Goal: Task Accomplishment & Management: Manage account settings

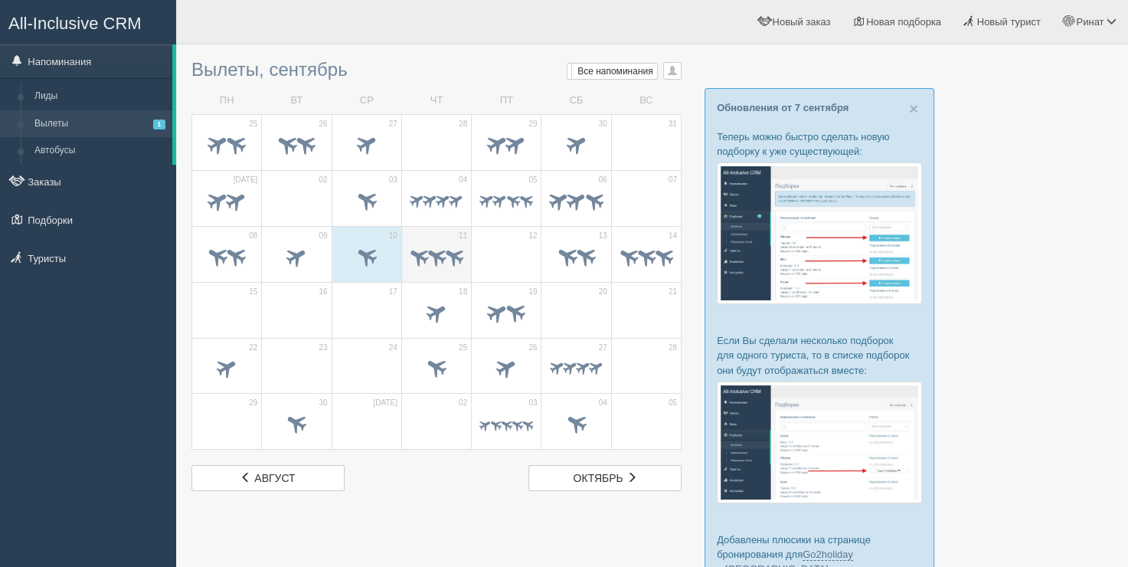
click at [453, 266] on span at bounding box center [437, 257] width 54 height 25
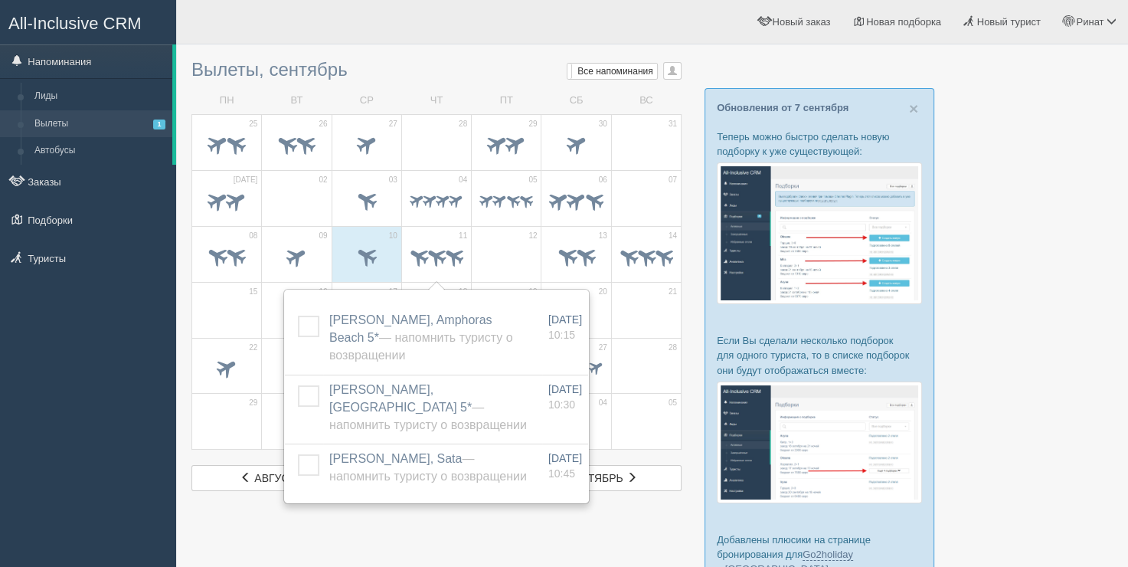
click at [509, 250] on span at bounding box center [506, 258] width 54 height 26
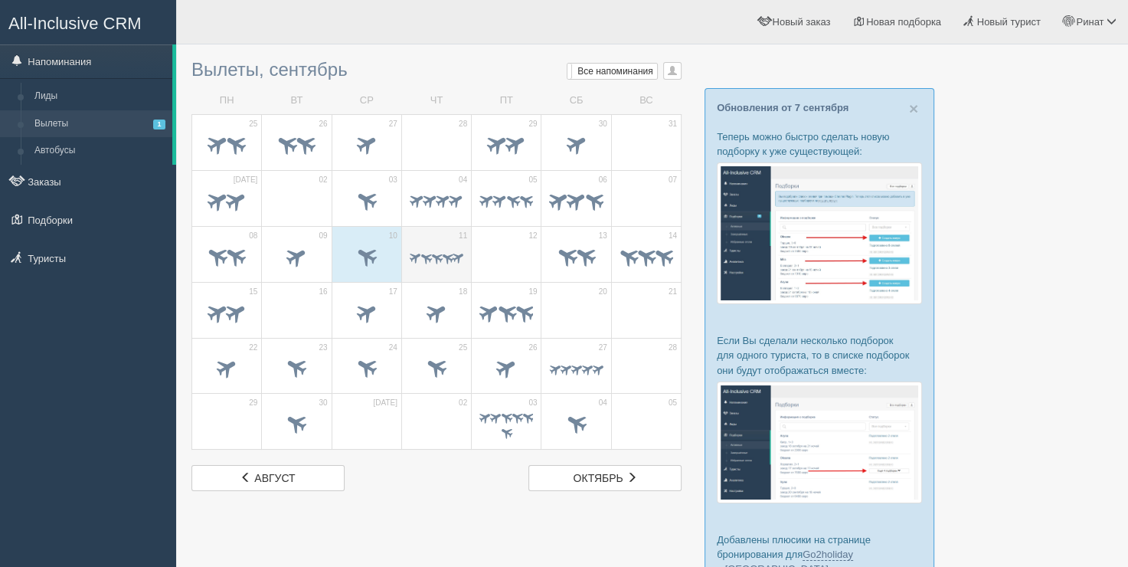
drag, startPoint x: 0, startPoint y: 0, endPoint x: 466, endPoint y: 273, distance: 539.5
click at [466, 273] on td "11" at bounding box center [436, 254] width 70 height 56
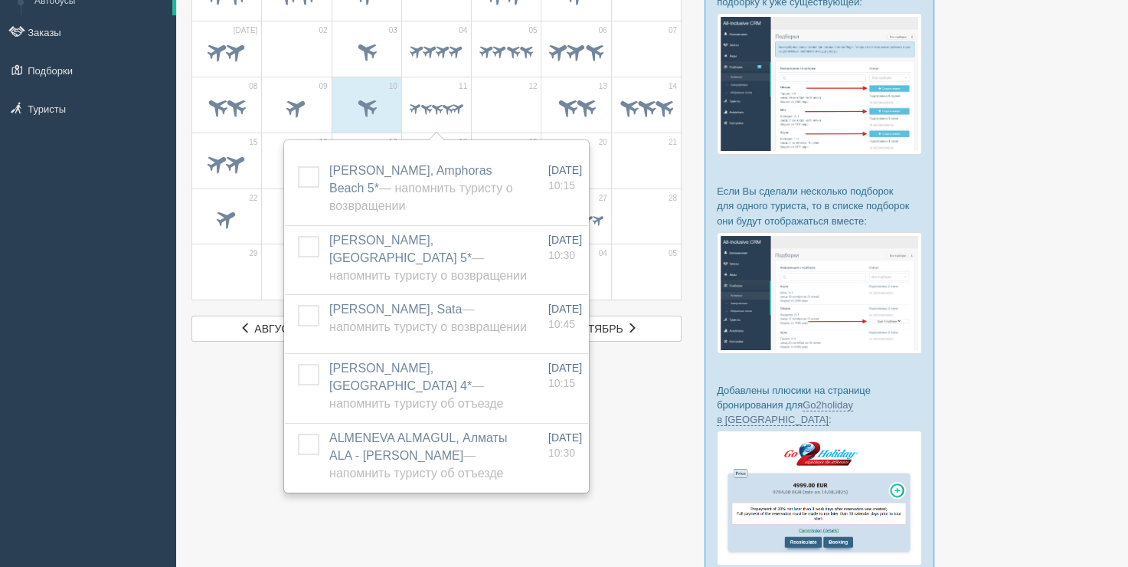
scroll to position [153, 0]
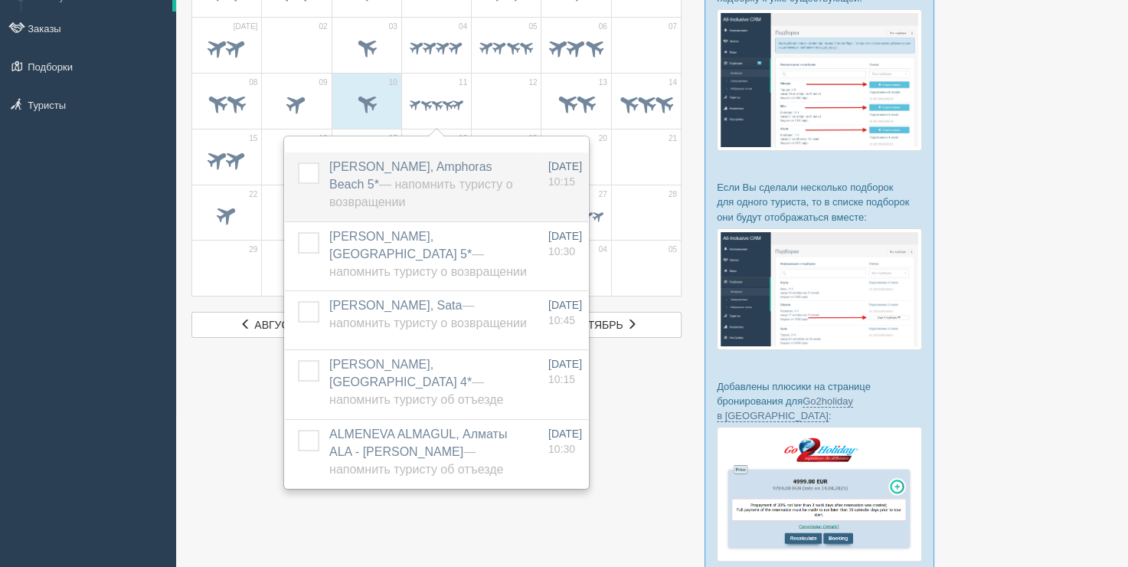
click at [298, 162] on label at bounding box center [298, 162] width 0 height 0
click at [0, 0] on input "checkbox" at bounding box center [0, 0] width 0 height 0
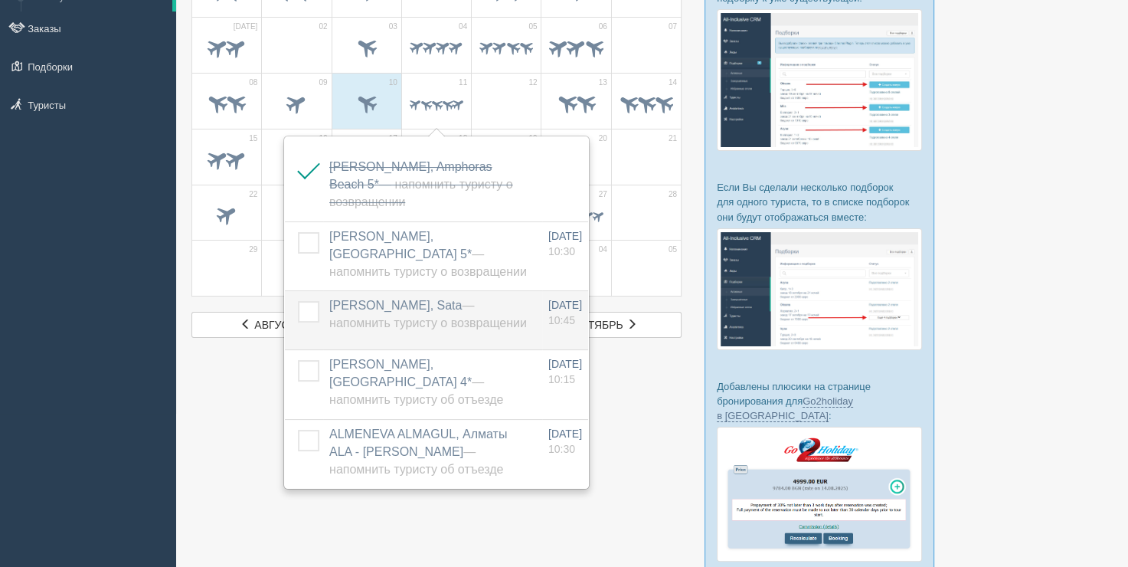
click at [298, 301] on label at bounding box center [298, 301] width 0 height 0
click at [0, 0] on input "checkbox" at bounding box center [0, 0] width 0 height 0
click at [496, 93] on span at bounding box center [506, 105] width 54 height 26
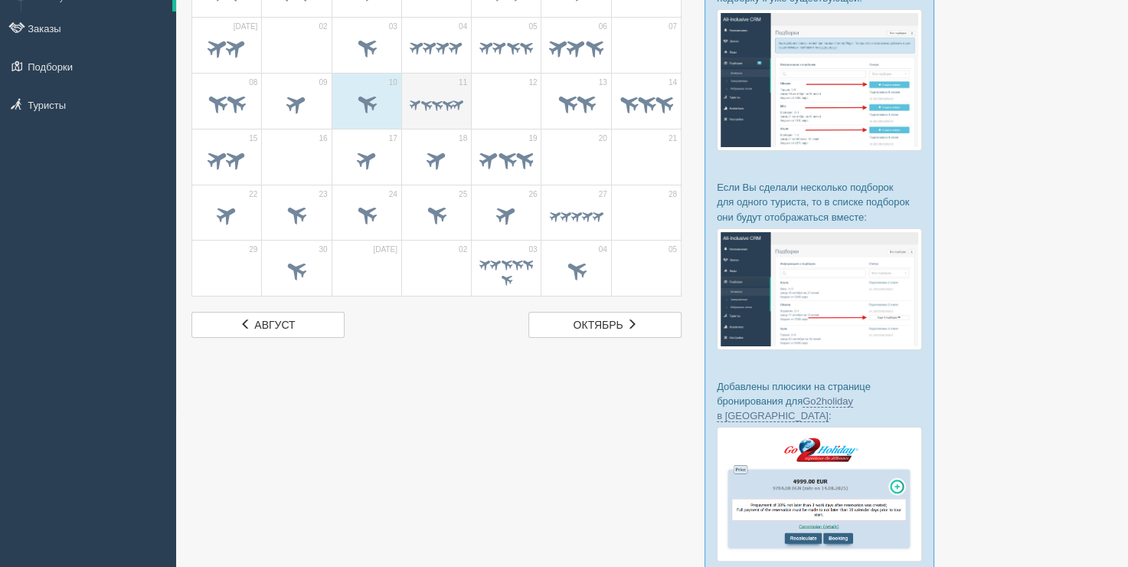
click at [423, 96] on span at bounding box center [425, 103] width 15 height 15
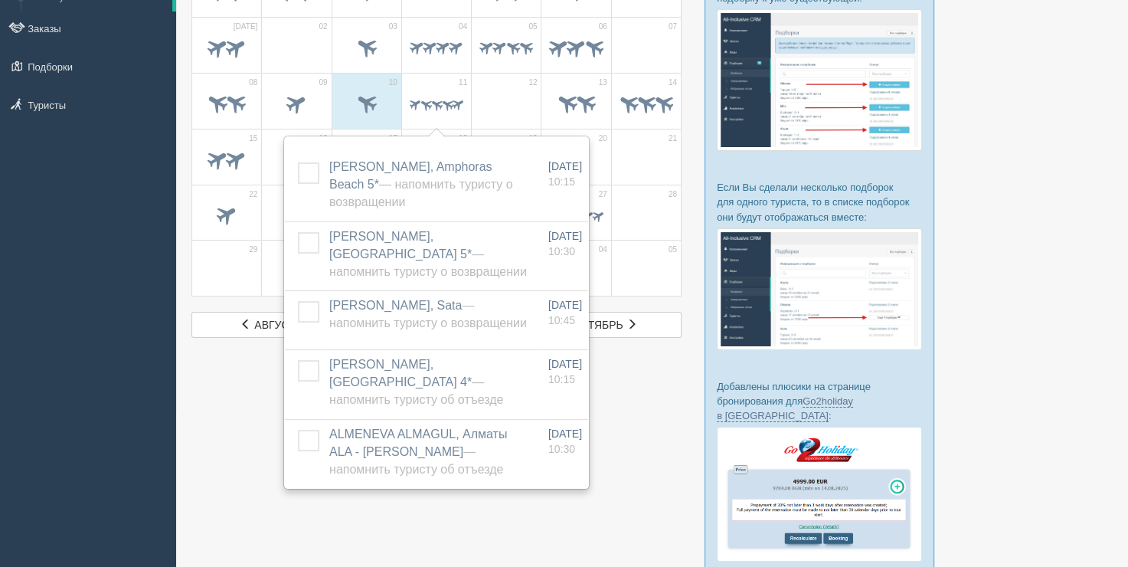
click at [502, 103] on span at bounding box center [506, 105] width 54 height 26
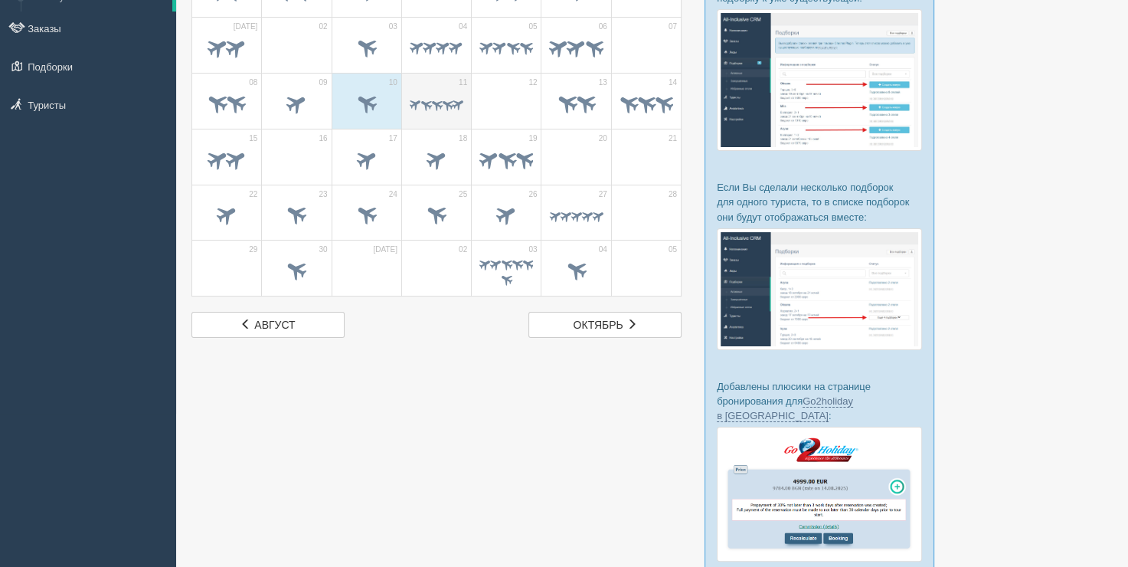
click at [429, 109] on span at bounding box center [425, 103] width 15 height 15
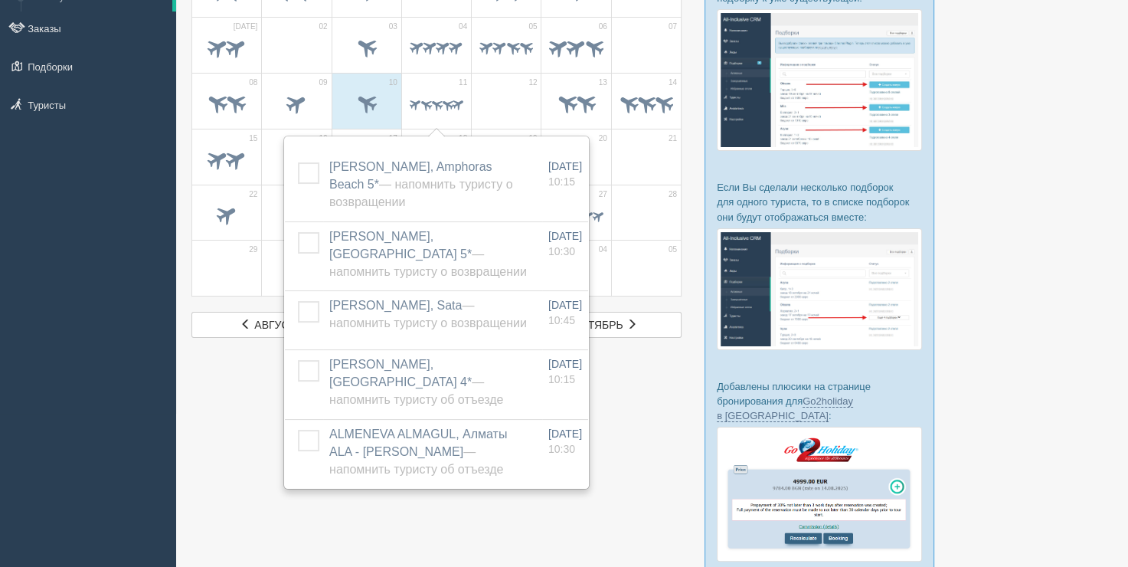
click at [500, 98] on span at bounding box center [506, 105] width 54 height 26
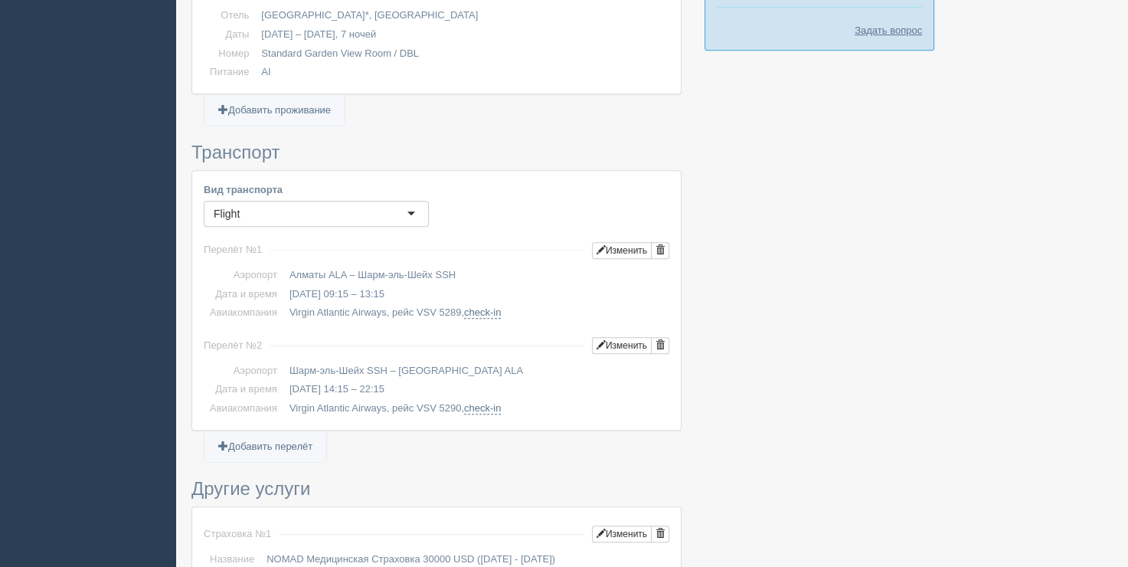
scroll to position [766, 0]
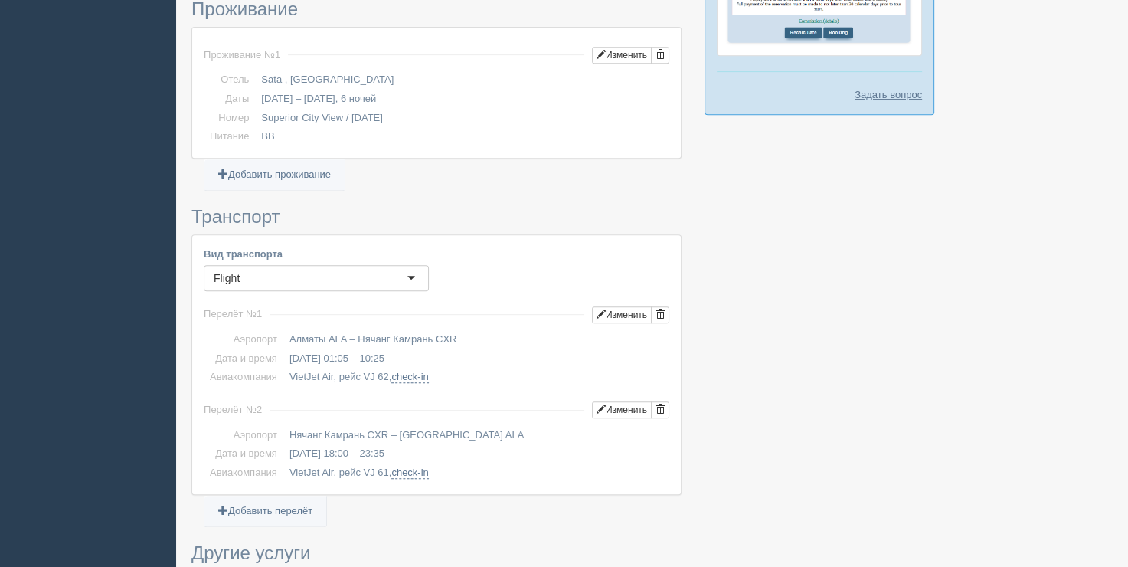
scroll to position [766, 0]
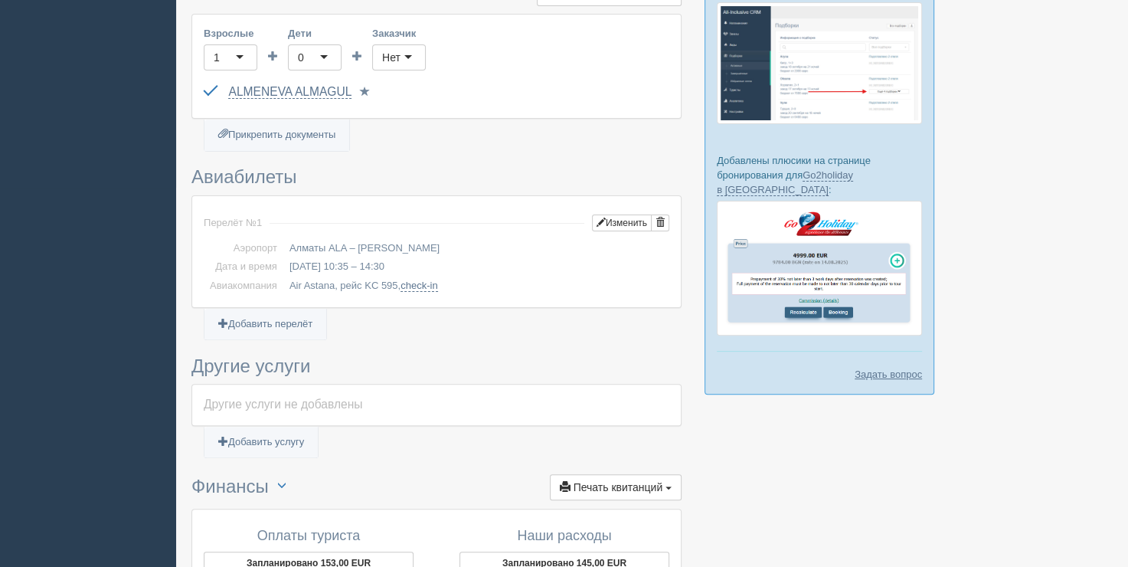
scroll to position [383, 0]
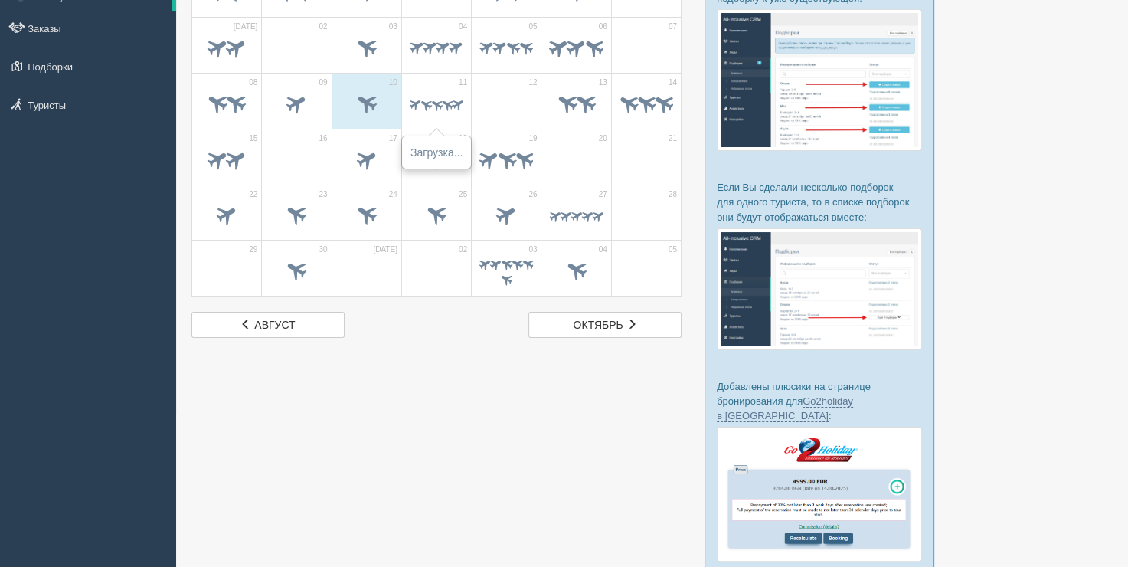
scroll to position [153, 0]
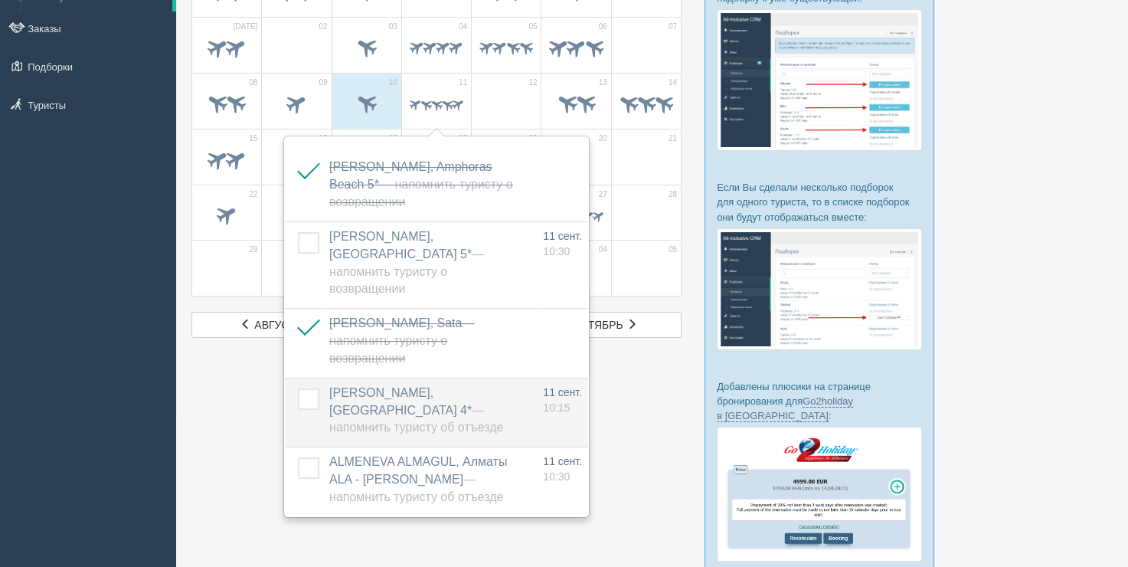
click at [298, 388] on label at bounding box center [298, 388] width 0 height 0
click at [0, 0] on input "checkbox" at bounding box center [0, 0] width 0 height 0
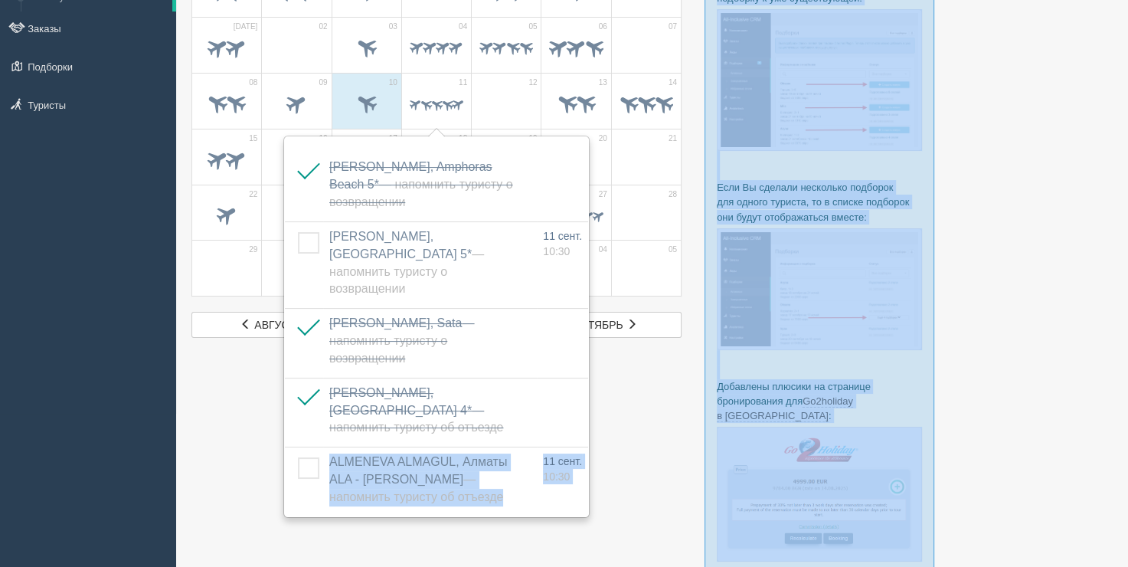
drag, startPoint x: 313, startPoint y: 450, endPoint x: 402, endPoint y: 506, distance: 104.9
click at [402, 506] on div "Вылеты, сентябрь Мои напоминания Мои Все напоминания Все Все напоминания Все Мо…" at bounding box center [652, 275] width 952 height 856
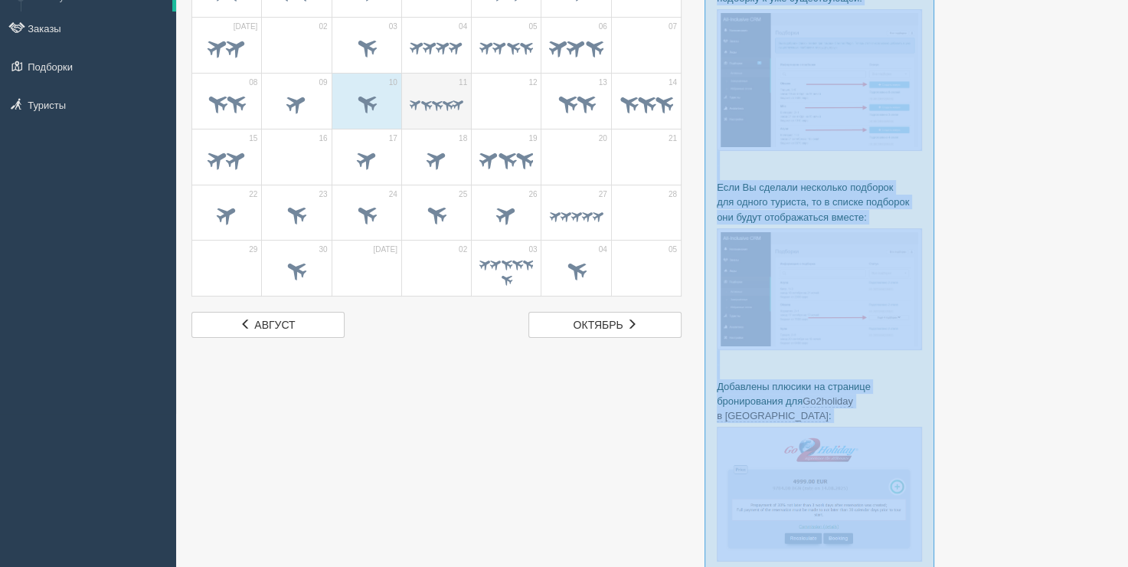
click at [417, 73] on td "11" at bounding box center [436, 101] width 70 height 56
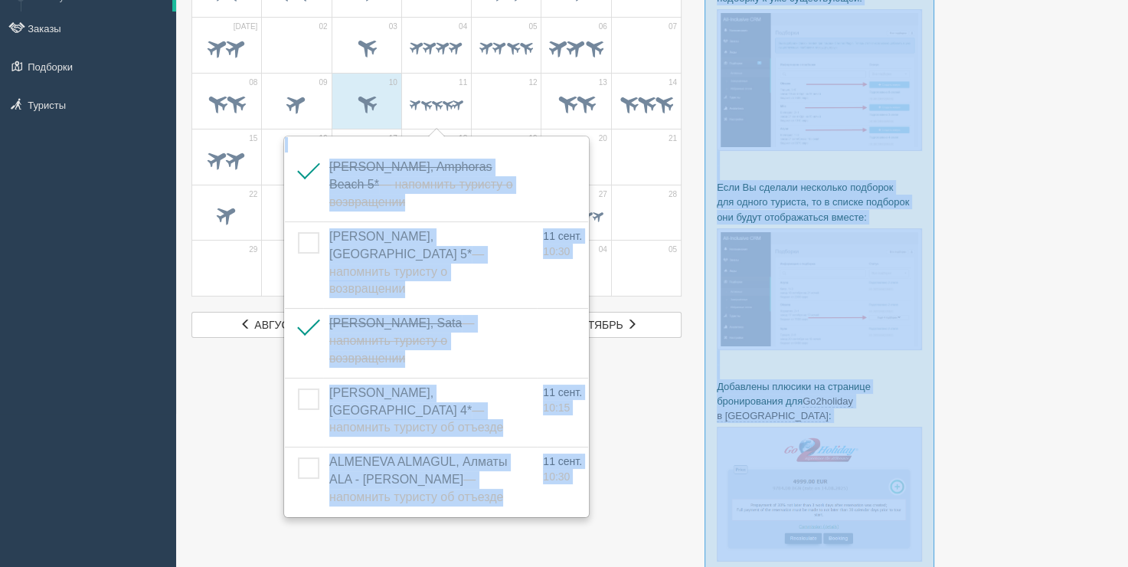
click at [700, 196] on div at bounding box center [651, 267] width 921 height 737
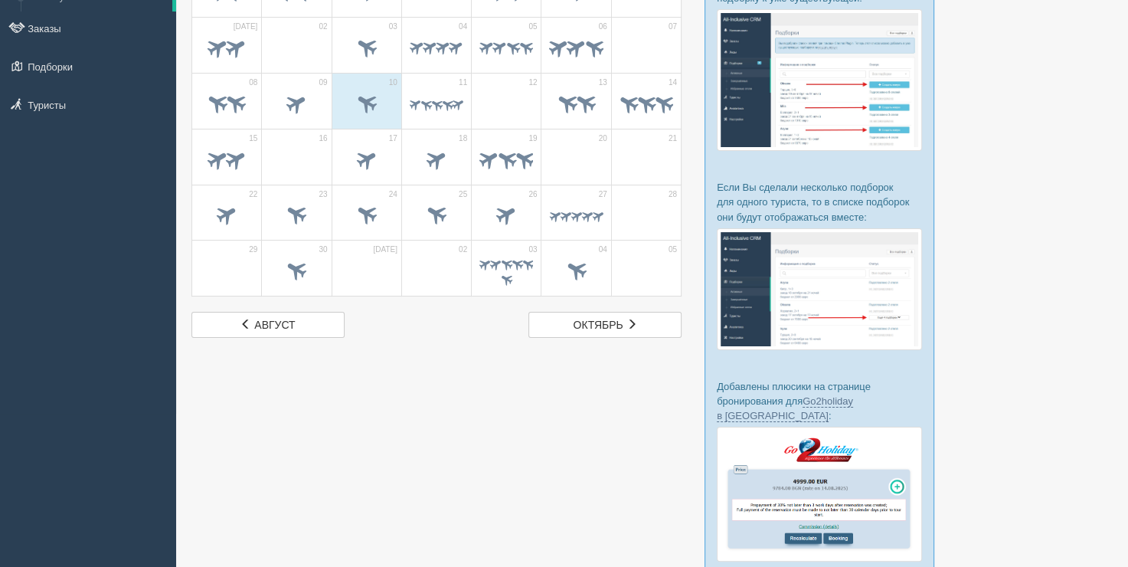
click at [520, 104] on span at bounding box center [506, 105] width 54 height 26
click at [564, 103] on span at bounding box center [566, 102] width 25 height 25
